Goal: Navigation & Orientation: Find specific page/section

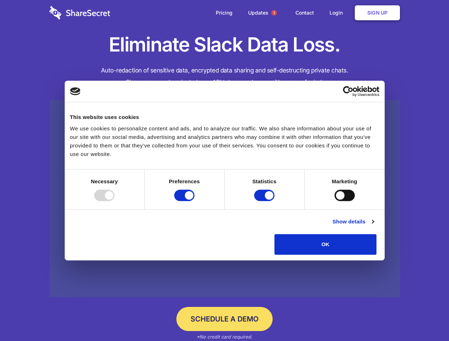
click at [114, 201] on div at bounding box center [104, 195] width 20 height 11
click at [194, 201] on input "Preferences" at bounding box center [184, 195] width 20 height 11
checkbox input "false"
click at [265, 201] on input "Statistics" at bounding box center [264, 195] width 20 height 11
checkbox input "false"
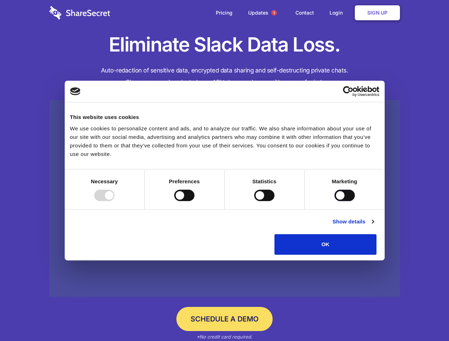
click at [334, 201] on input "Marketing" at bounding box center [344, 195] width 20 height 11
checkbox input "true"
click at [373, 226] on link "Show details" at bounding box center [352, 221] width 41 height 9
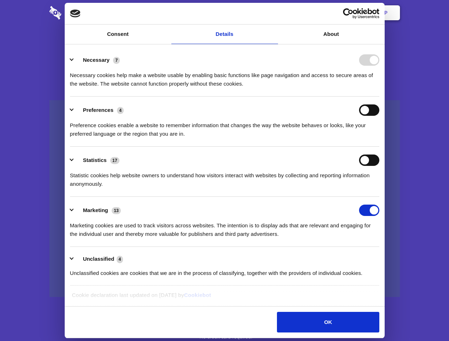
click at [379, 97] on li "Necessary 7 Necessary cookies help make a website usable by enabling basic func…" at bounding box center [224, 72] width 309 height 50
click at [274, 13] on span "1" at bounding box center [274, 13] width 6 height 6
